Goal: Task Accomplishment & Management: Complete application form

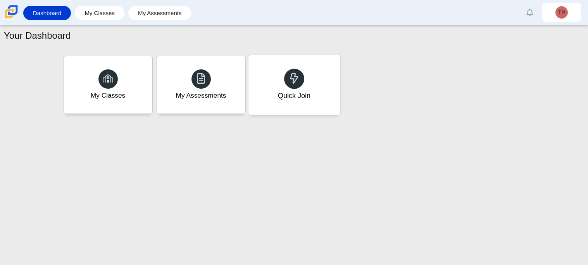
click at [292, 94] on div "Quick Join" at bounding box center [293, 96] width 33 height 10
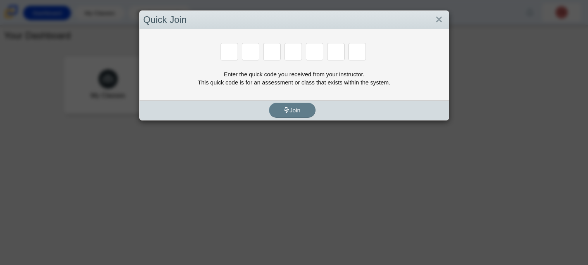
click at [255, 56] on input "Enter Access Code Digit 2" at bounding box center [250, 51] width 17 height 17
click at [274, 55] on input "Enter Access Code Digit 3" at bounding box center [271, 51] width 17 height 17
click at [289, 53] on input "Enter Access Code Digit 4" at bounding box center [292, 51] width 17 height 17
click at [230, 51] on input "Enter Access Code Digit 1" at bounding box center [228, 51] width 17 height 17
type input "2"
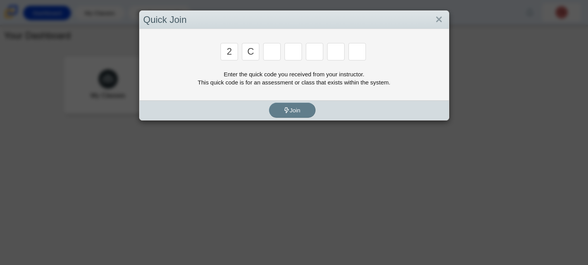
type input "c"
type input "u"
type input "p"
type input "s"
type input "4"
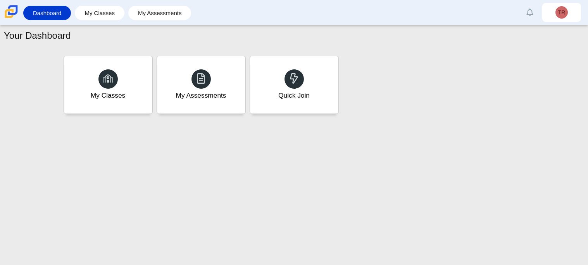
type input "a"
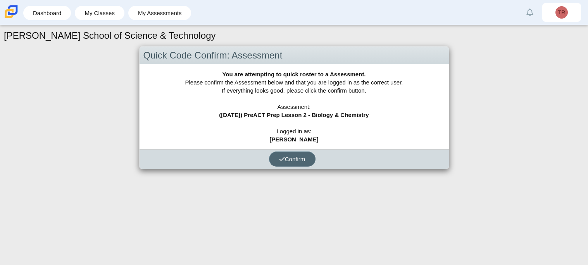
click at [304, 159] on span "Confirm" at bounding box center [292, 159] width 26 height 7
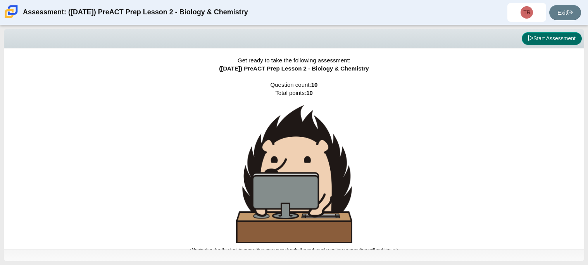
click at [532, 41] on button "Start Assessment" at bounding box center [551, 38] width 60 height 13
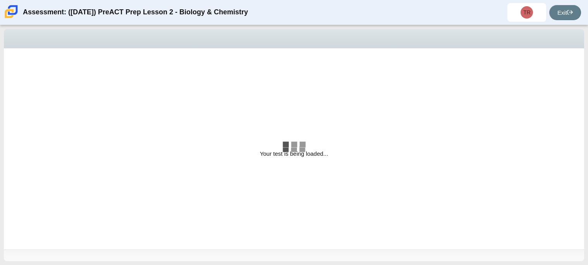
select select "88c27e0d-eae0-4ba9-ac20-9160ce6547ef"
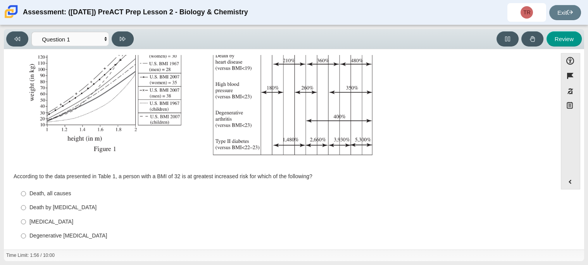
scroll to position [159, 0]
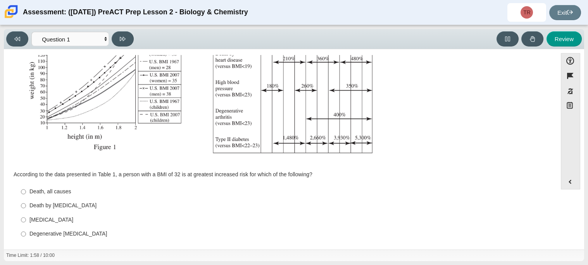
click at [62, 238] on label "Degenerative arthritis Degenerative arthritis" at bounding box center [280, 234] width 531 height 14
click at [26, 238] on input "Degenerative arthritis Degenerative arthritis" at bounding box center [23, 234] width 5 height 14
radio input "true"
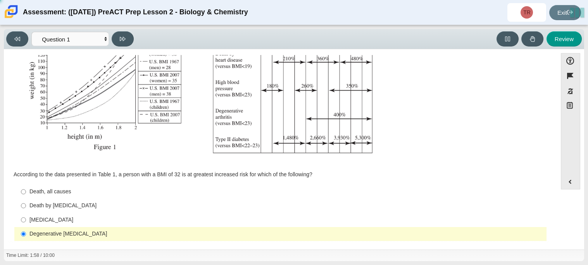
click at [74, 218] on div "Type II diabetes" at bounding box center [286, 220] width 514 height 8
click at [26, 218] on input "Type II diabetes Type II diabetes" at bounding box center [23, 220] width 5 height 14
radio input "true"
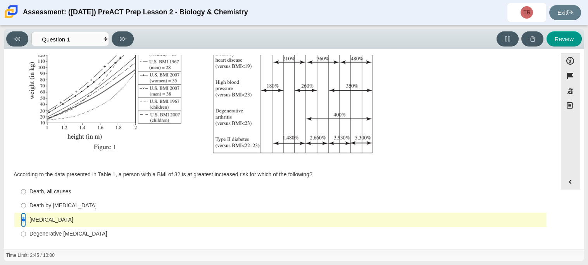
scroll to position [165, 0]
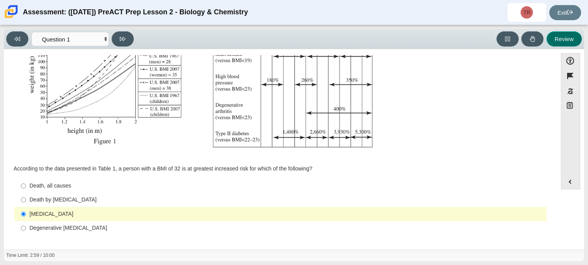
click at [563, 41] on button "Review" at bounding box center [563, 38] width 35 height 15
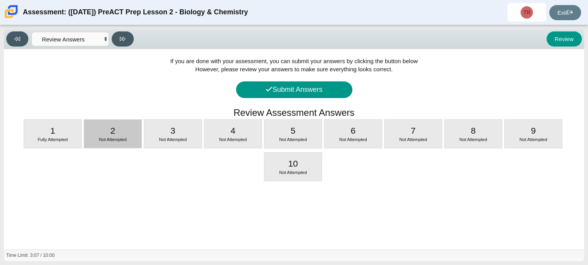
click at [109, 141] on span "Not Attempted" at bounding box center [113, 139] width 28 height 5
select select "f31ee183-ab53-48c9-9374-3a18949ab500"
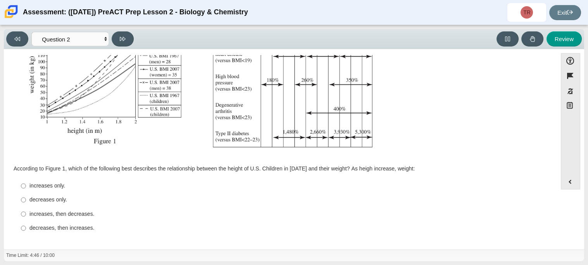
scroll to position [164, 0]
click at [91, 217] on div "increases, then decreases." at bounding box center [286, 215] width 514 height 8
click at [26, 217] on input "increases, then decreases. increases, then decreases." at bounding box center [23, 214] width 5 height 14
radio input "true"
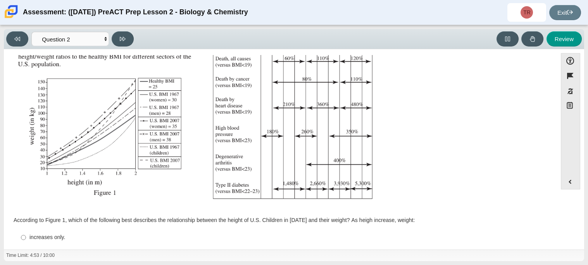
scroll to position [165, 0]
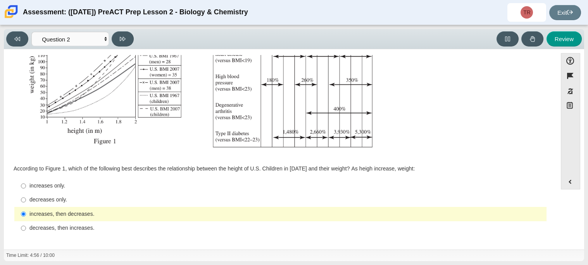
click at [66, 187] on div "increases only." at bounding box center [286, 186] width 514 height 8
click at [26, 187] on input "increases only. increases only." at bounding box center [23, 186] width 5 height 14
radio input "true"
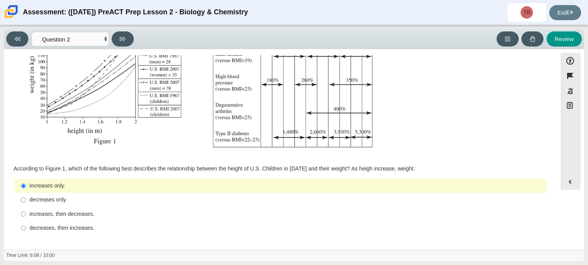
click at [77, 226] on div "decreases, then increases." at bounding box center [286, 228] width 514 height 8
click at [26, 226] on input "decreases, then increases. decreases, then increases." at bounding box center [23, 228] width 5 height 14
radio input "true"
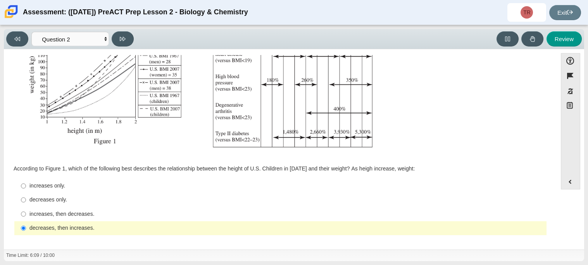
click at [72, 212] on div "increases, then decreases." at bounding box center [286, 214] width 514 height 8
click at [26, 212] on input "increases, then decreases. increases, then decreases." at bounding box center [23, 214] width 5 height 14
radio input "true"
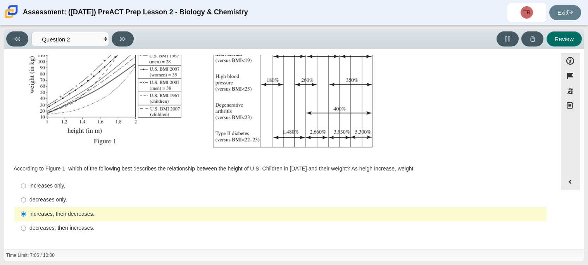
click at [571, 40] on button "Review" at bounding box center [563, 38] width 35 height 15
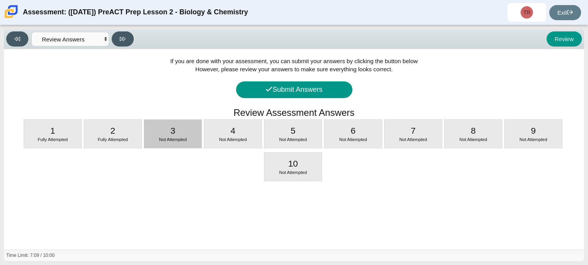
click at [180, 144] on div "3 Not Attempted" at bounding box center [172, 134] width 57 height 28
select select "45e82964-709e-4180-9336-970e18221224"
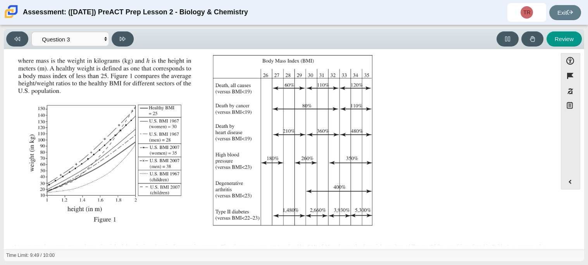
scroll to position [88, 0]
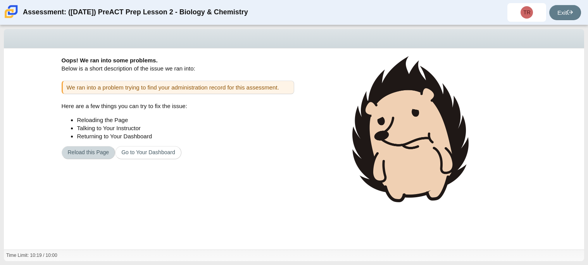
click at [83, 154] on button "Reload this Page" at bounding box center [89, 152] width 54 height 13
